Goal: Task Accomplishment & Management: Use online tool/utility

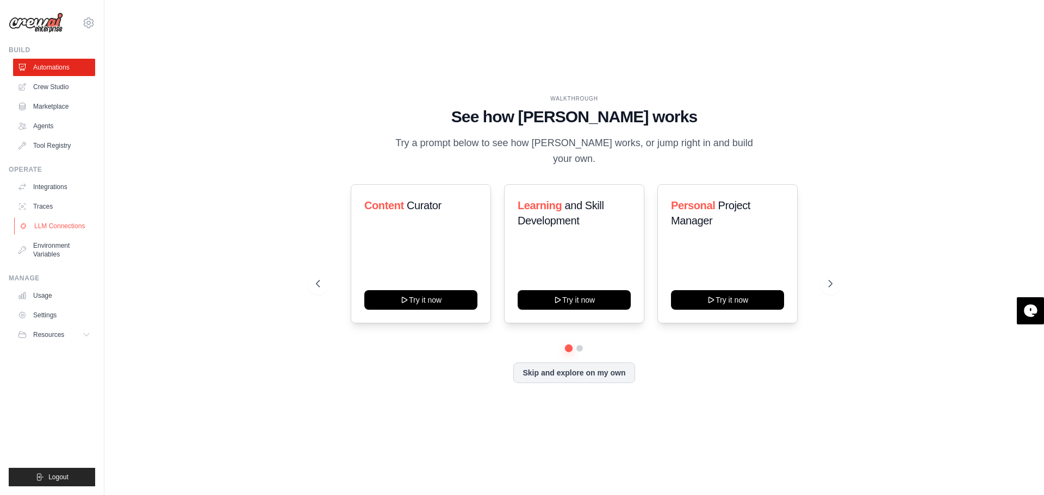
click at [77, 226] on link "LLM Connections" at bounding box center [55, 225] width 82 height 17
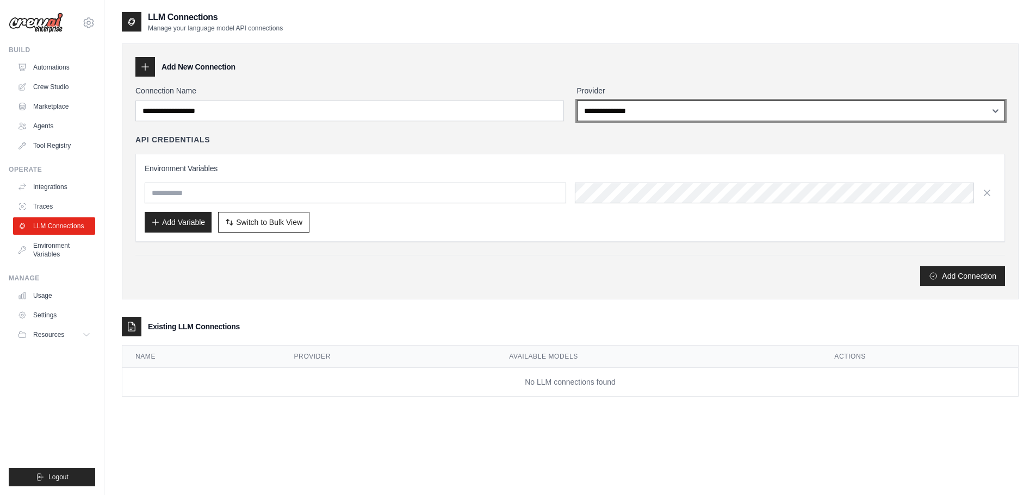
click at [683, 105] on select "**********" at bounding box center [791, 111] width 428 height 21
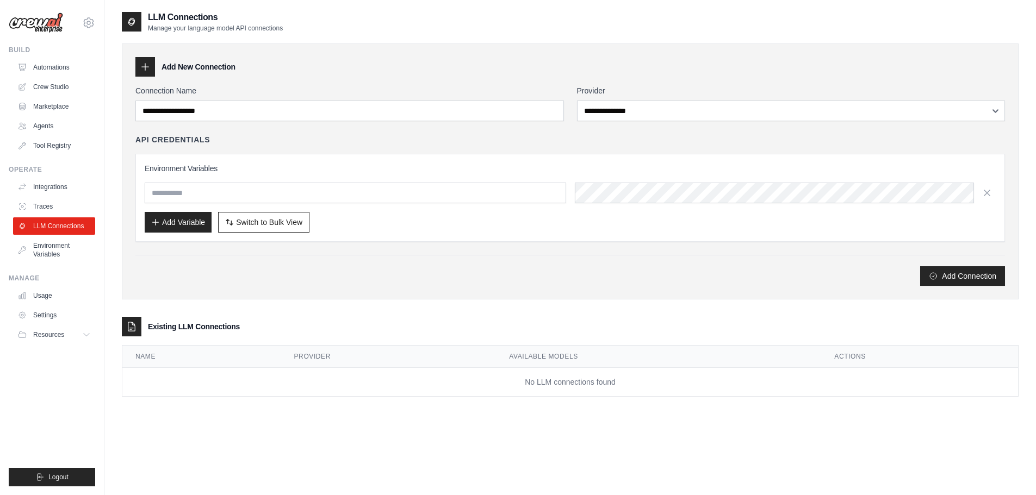
click at [391, 138] on div "API Credentials" at bounding box center [569, 139] width 869 height 11
click at [255, 193] on input "text" at bounding box center [355, 193] width 421 height 21
click at [567, 135] on div "API Credentials" at bounding box center [569, 139] width 869 height 11
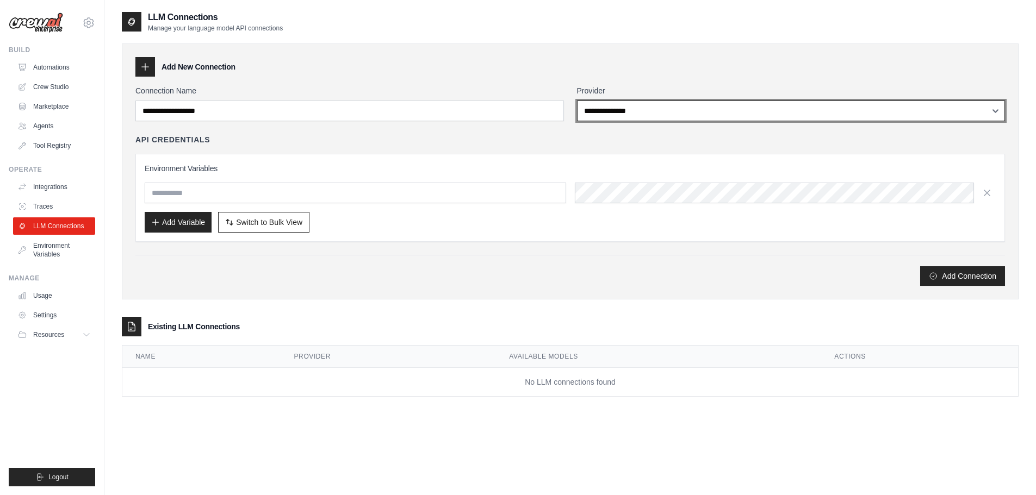
click at [680, 105] on select "**********" at bounding box center [791, 111] width 428 height 21
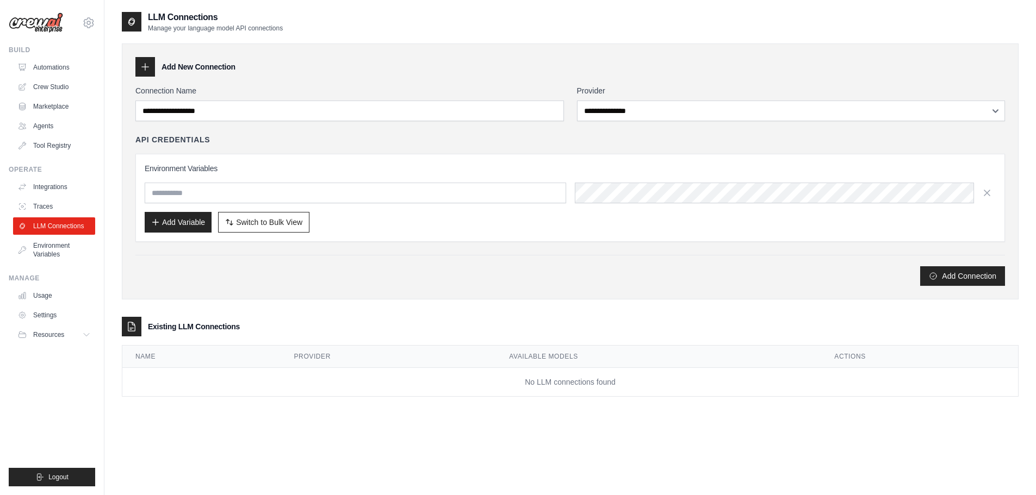
click at [471, 259] on div "Add Connection" at bounding box center [569, 270] width 869 height 31
click at [48, 121] on link "Agents" at bounding box center [55, 125] width 82 height 17
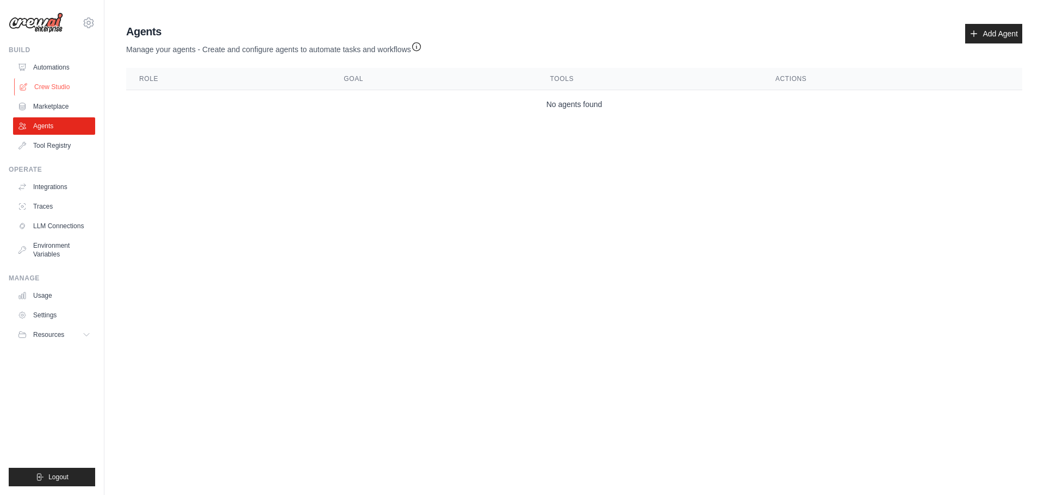
click at [54, 88] on link "Crew Studio" at bounding box center [55, 86] width 82 height 17
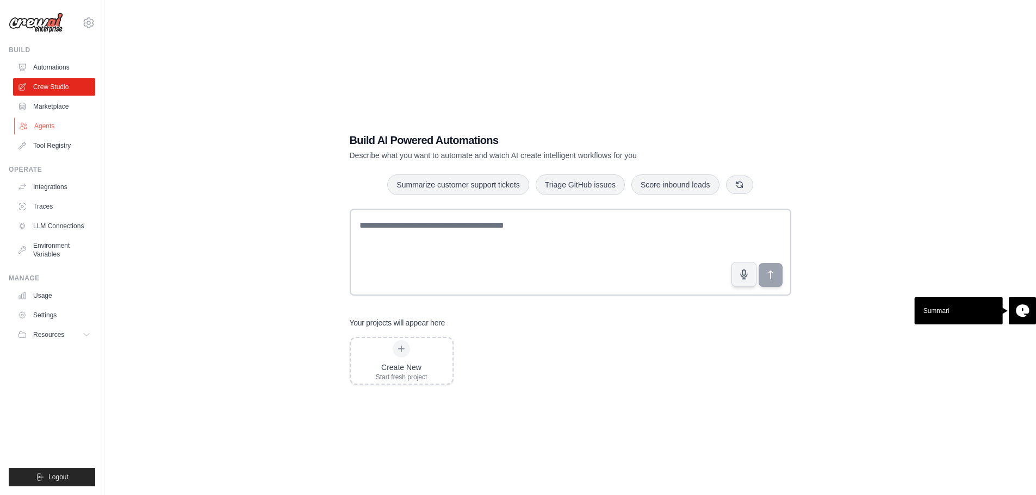
click at [54, 123] on link "Agents" at bounding box center [55, 125] width 82 height 17
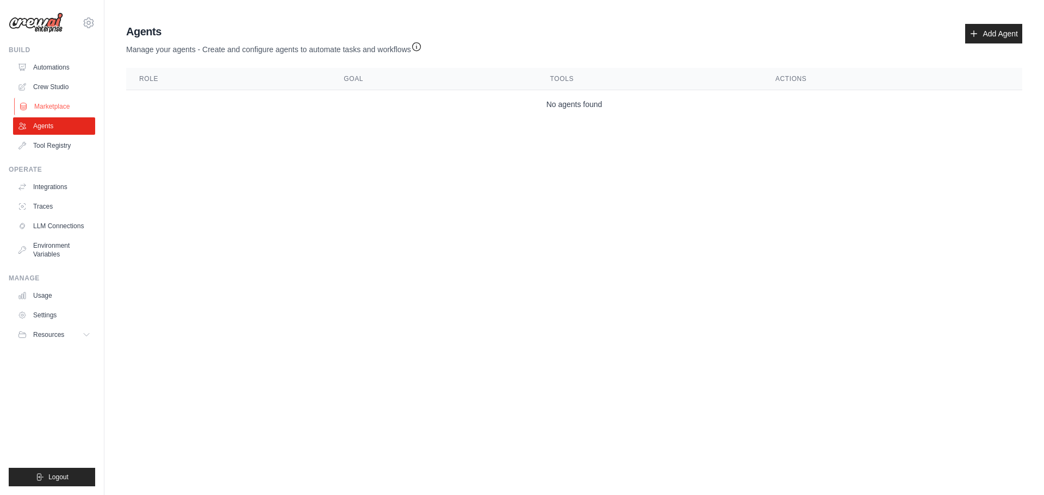
click at [51, 104] on link "Marketplace" at bounding box center [55, 106] width 82 height 17
click at [50, 80] on link "Crew Studio" at bounding box center [55, 86] width 82 height 17
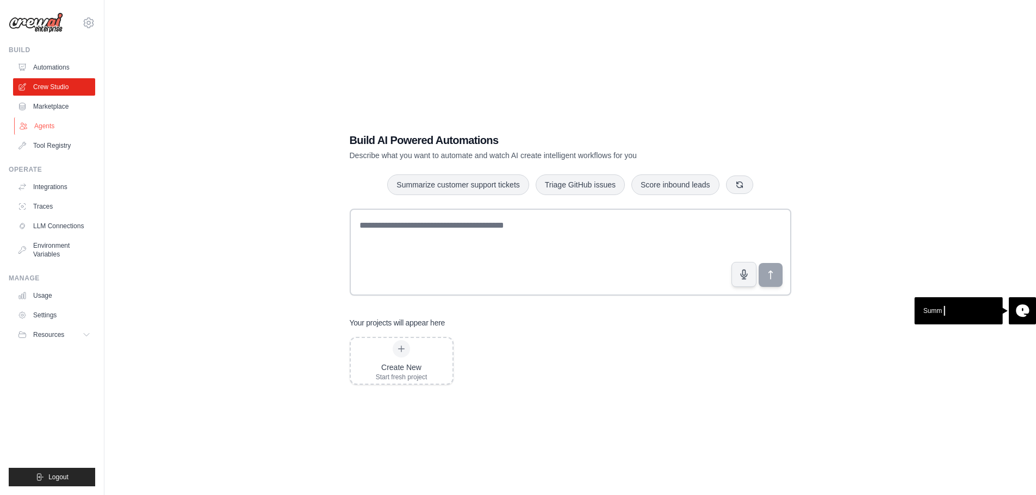
click at [51, 123] on link "Agents" at bounding box center [55, 125] width 82 height 17
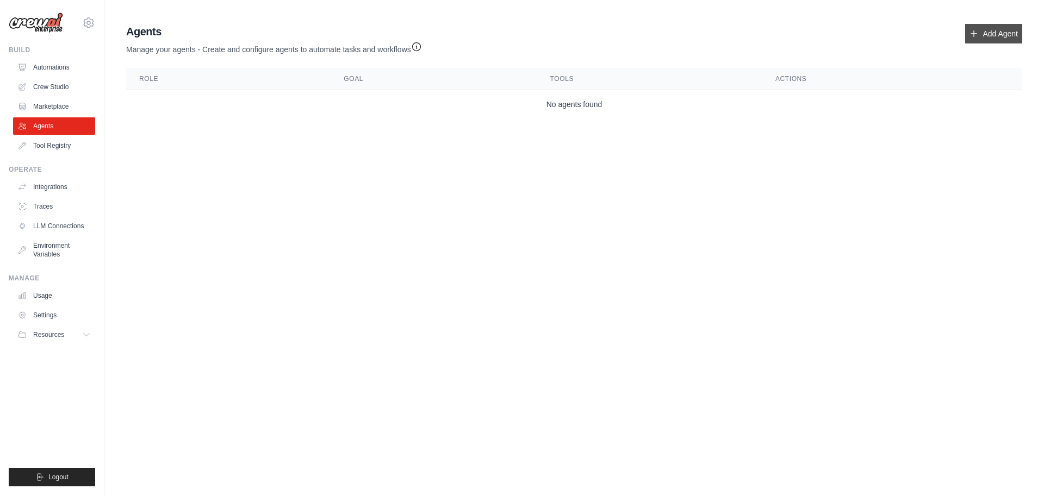
click at [998, 30] on link "Add Agent" at bounding box center [993, 34] width 57 height 20
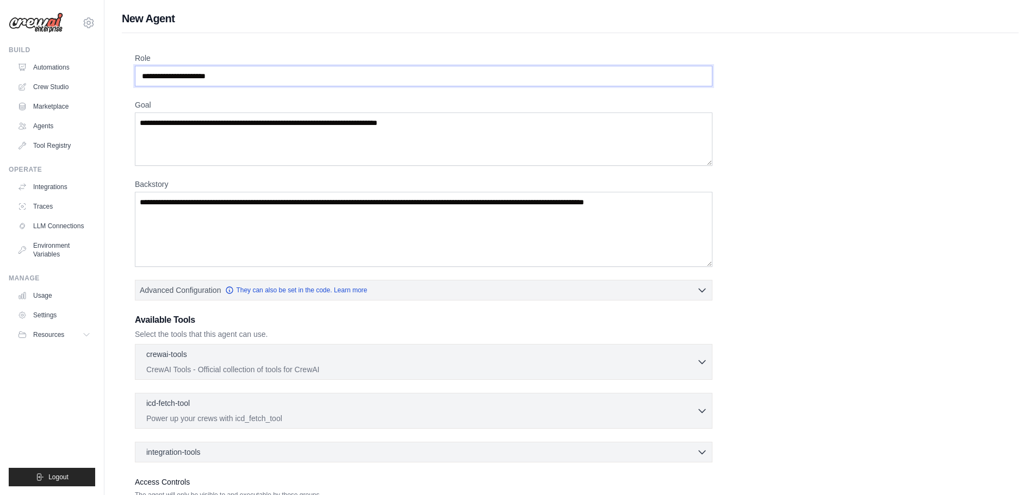
click at [246, 74] on input "Role" at bounding box center [423, 76] width 577 height 21
click at [695, 360] on div "crewai-tools 0 selected" at bounding box center [421, 354] width 550 height 13
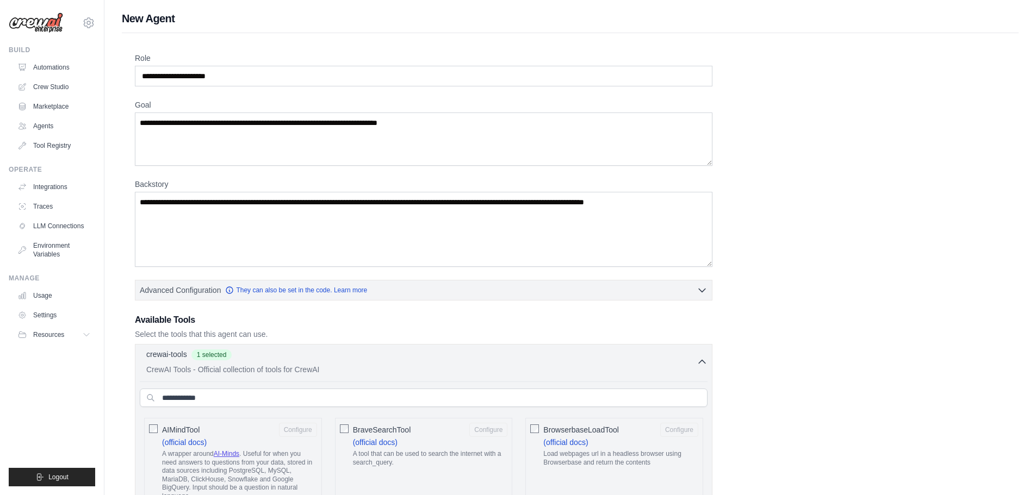
drag, startPoint x: 63, startPoint y: 425, endPoint x: 306, endPoint y: 154, distance: 363.4
